Goal: Information Seeking & Learning: Find specific fact

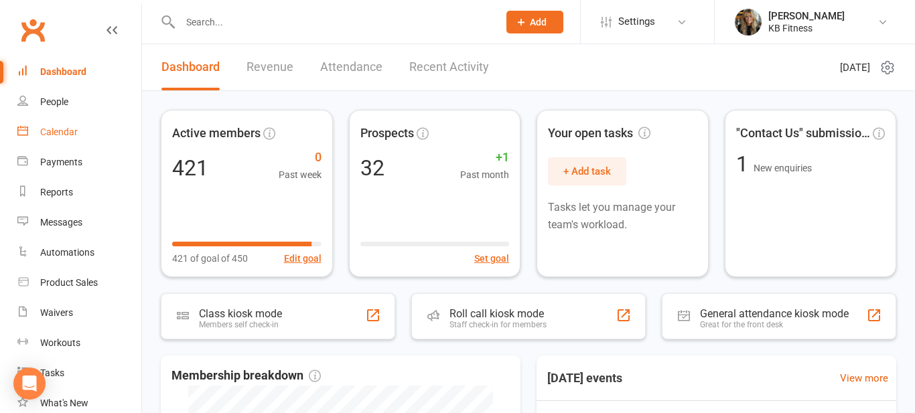
click at [58, 131] on div "Calendar" at bounding box center [59, 132] width 38 height 11
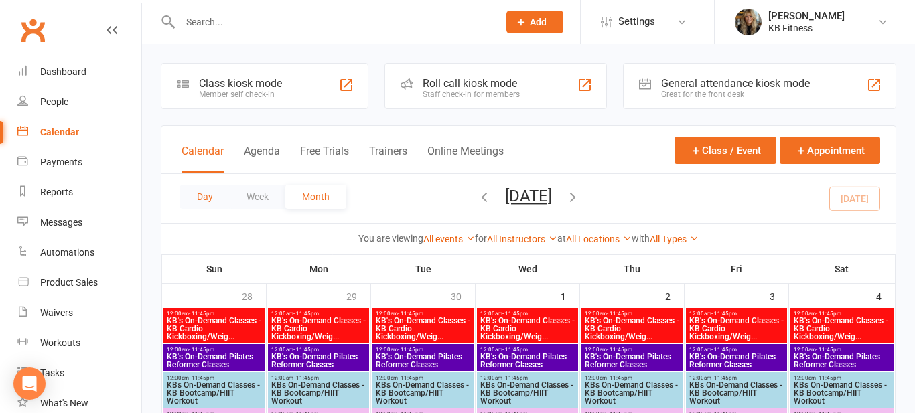
click at [202, 198] on button "Day" at bounding box center [205, 197] width 50 height 24
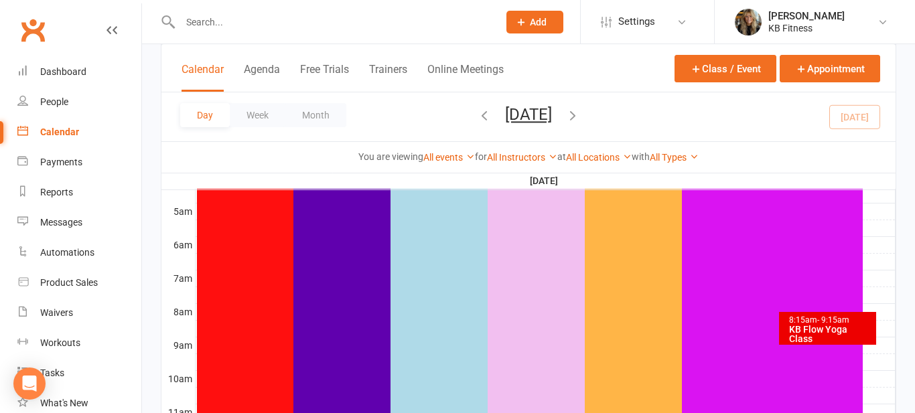
scroll to position [268, 0]
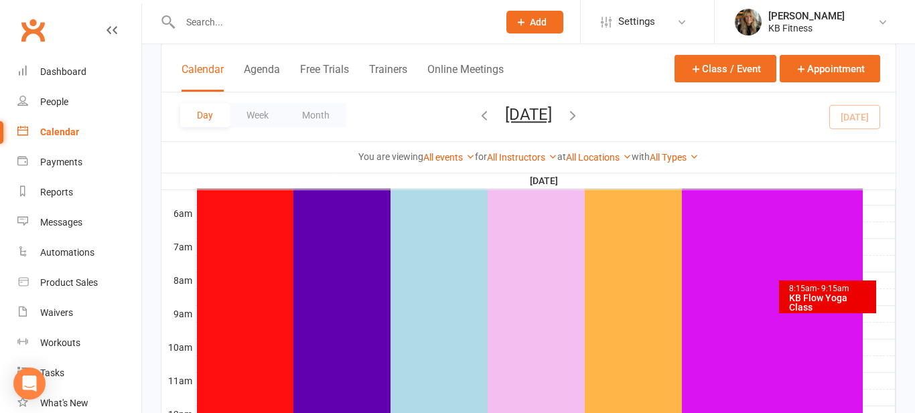
click at [855, 298] on div "KB Flow Yoga Class" at bounding box center [830, 302] width 85 height 19
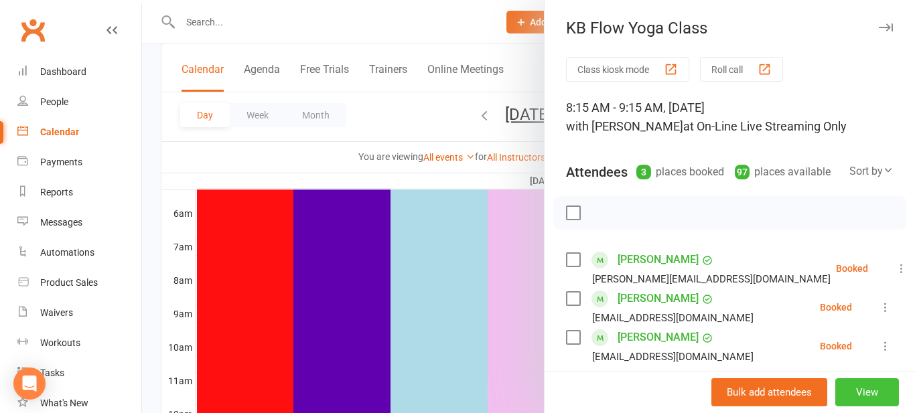
click at [864, 384] on button "View" at bounding box center [867, 392] width 64 height 28
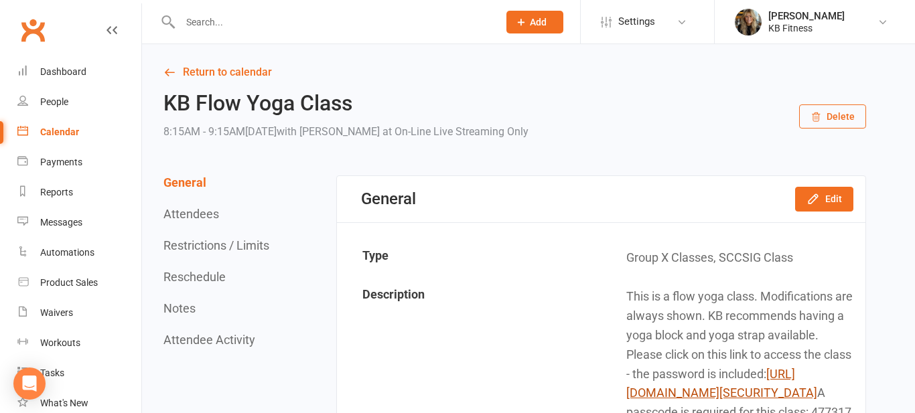
click at [751, 398] on link "[URL][DOMAIN_NAME][SECURITY_DATA]" at bounding box center [721, 383] width 191 height 33
